Goal: Transaction & Acquisition: Purchase product/service

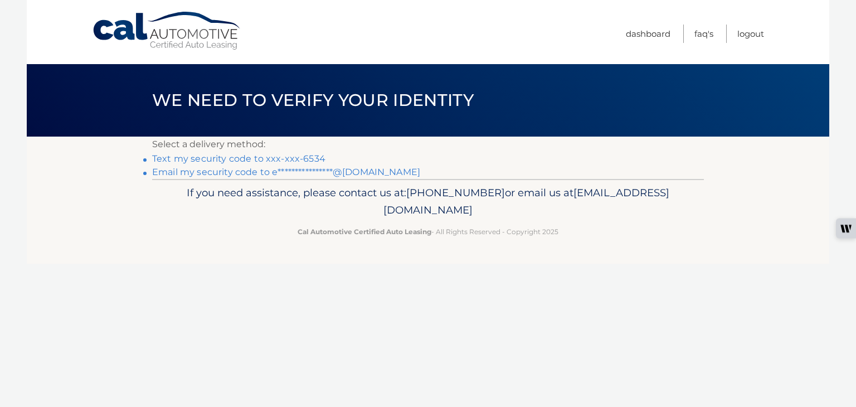
click at [212, 162] on link "Text my security code to xxx-xxx-6534" at bounding box center [238, 158] width 173 height 11
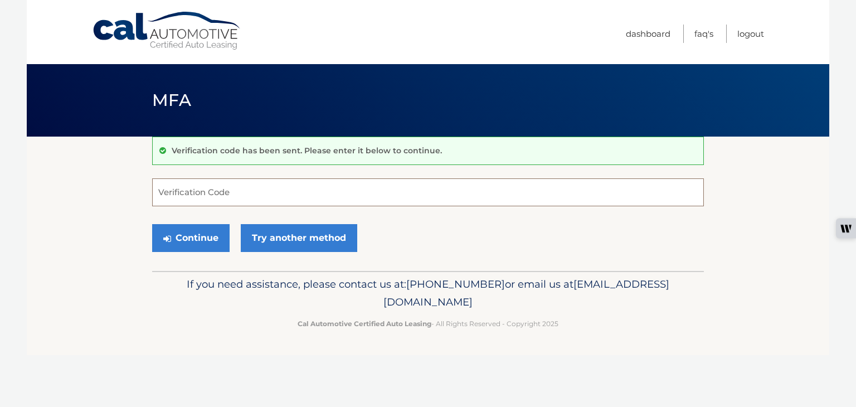
click at [234, 192] on input "Verification Code" at bounding box center [428, 192] width 552 height 28
type input "370183"
click at [196, 236] on button "Continue" at bounding box center [190, 238] width 77 height 28
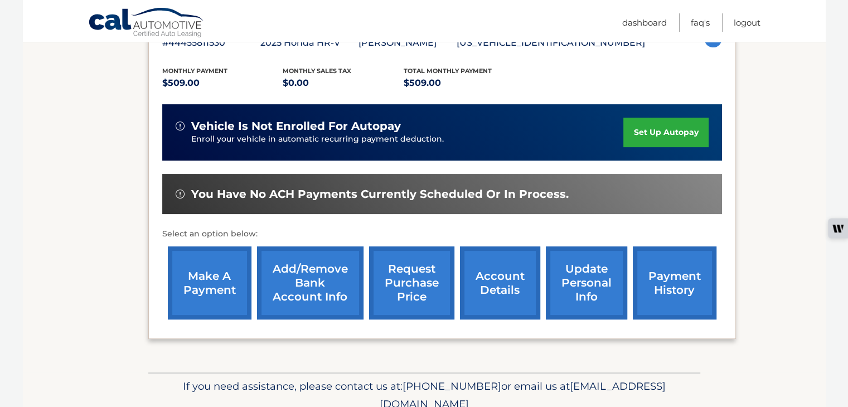
scroll to position [223, 0]
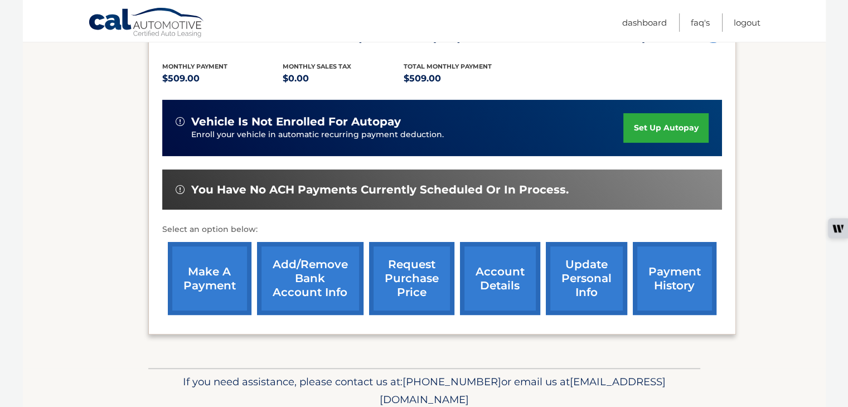
click at [207, 299] on link "make a payment" at bounding box center [210, 278] width 84 height 73
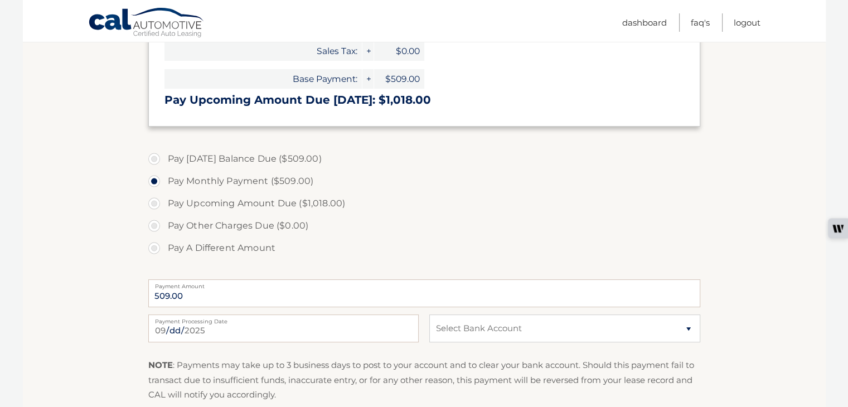
scroll to position [279, 0]
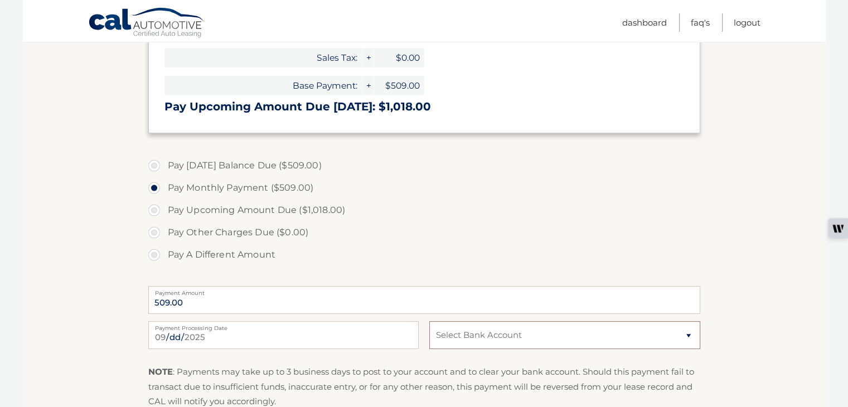
click at [687, 332] on select "Select Bank Account Checking JPMORGAN CHASE BANK, NA *****3731 Checking WELLS F…" at bounding box center [564, 335] width 270 height 28
select select "MzY5MTJiNmEtNTdmNS00OGZhLTgxMjYtY2ZhNGY0NDBjNjNj"
click at [429, 321] on select "Select Bank Account Checking JPMORGAN CHASE BANK, NA *****3731 Checking WELLS F…" at bounding box center [564, 335] width 270 height 28
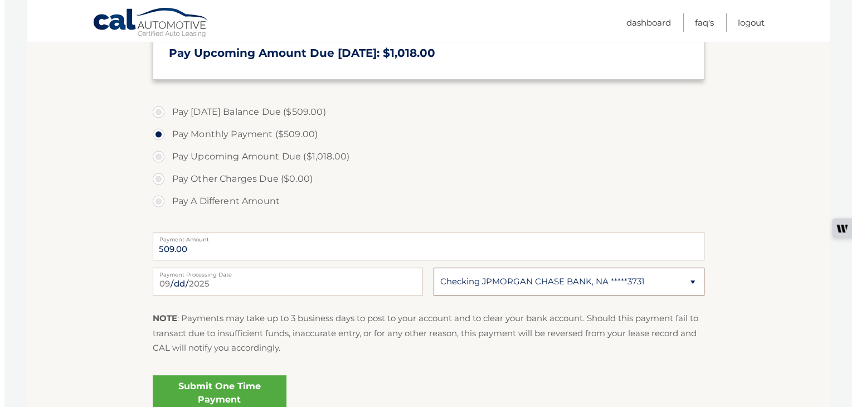
scroll to position [335, 0]
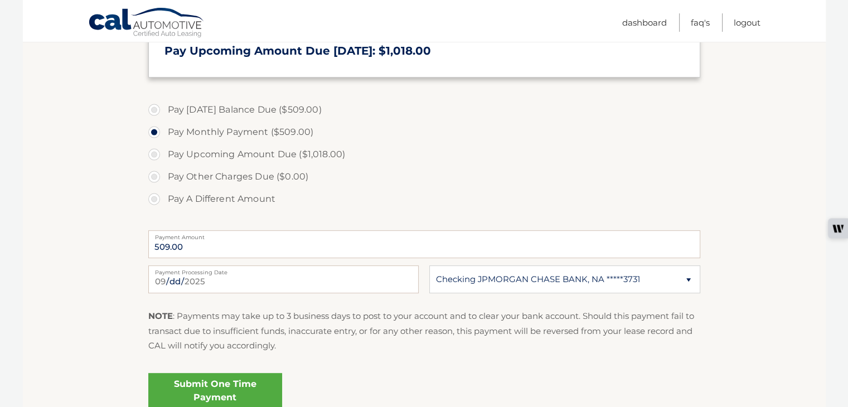
click at [221, 393] on link "Submit One Time Payment" at bounding box center [215, 391] width 134 height 36
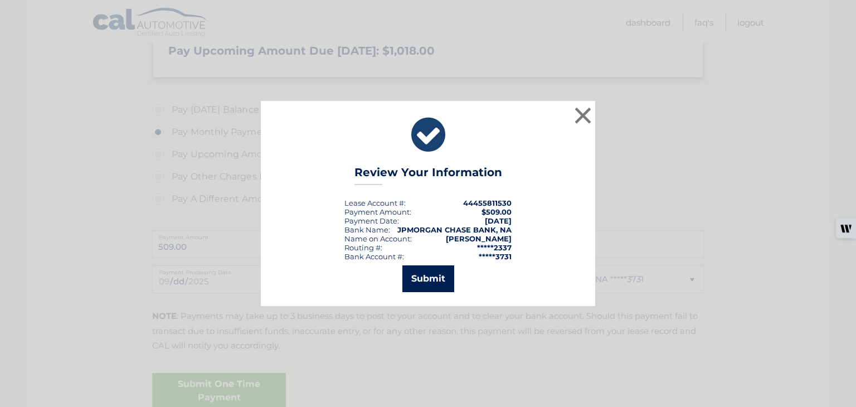
click at [426, 283] on button "Submit" at bounding box center [429, 278] width 52 height 27
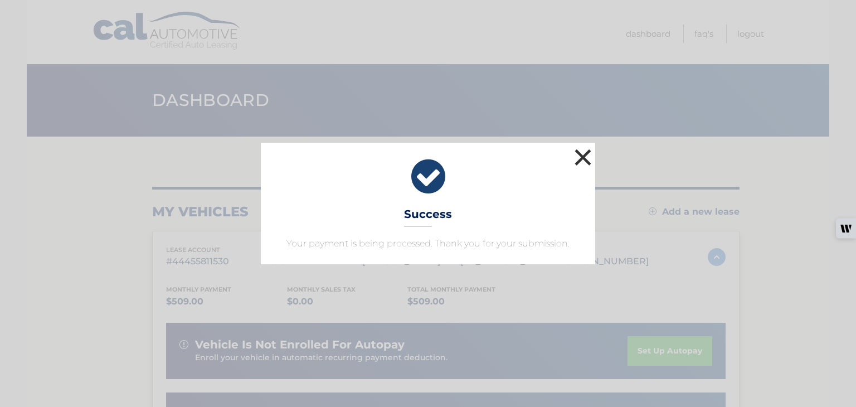
click at [588, 158] on button "×" at bounding box center [583, 157] width 22 height 22
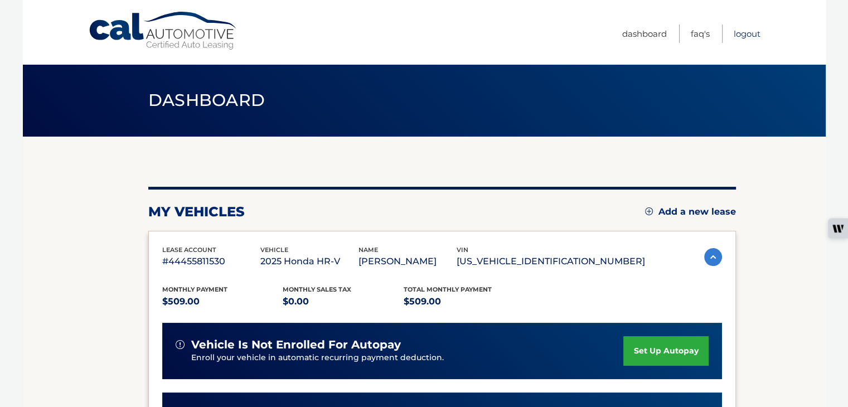
click at [748, 32] on link "Logout" at bounding box center [747, 34] width 27 height 18
